Goal: Navigation & Orientation: Find specific page/section

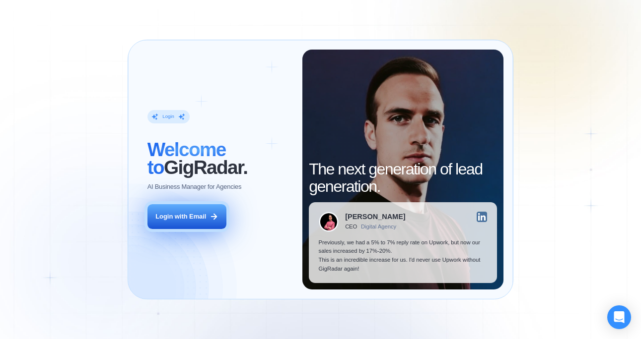
click at [175, 222] on button "Login with Email" at bounding box center [186, 216] width 79 height 25
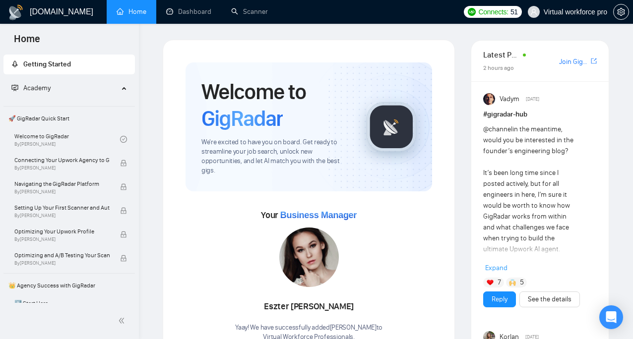
click at [178, 11] on link "Dashboard" at bounding box center [188, 11] width 45 height 8
